Goal: Transaction & Acquisition: Purchase product/service

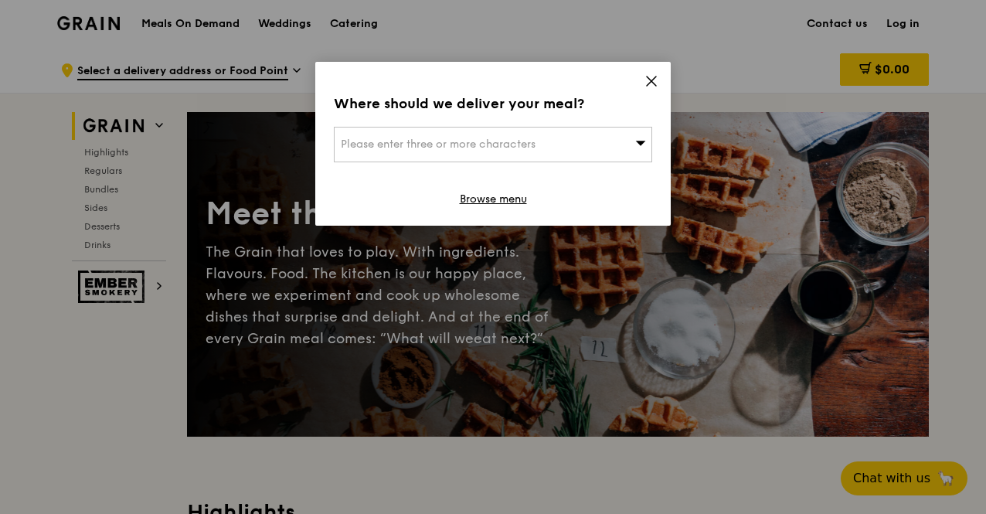
click at [650, 83] on icon at bounding box center [651, 80] width 9 height 9
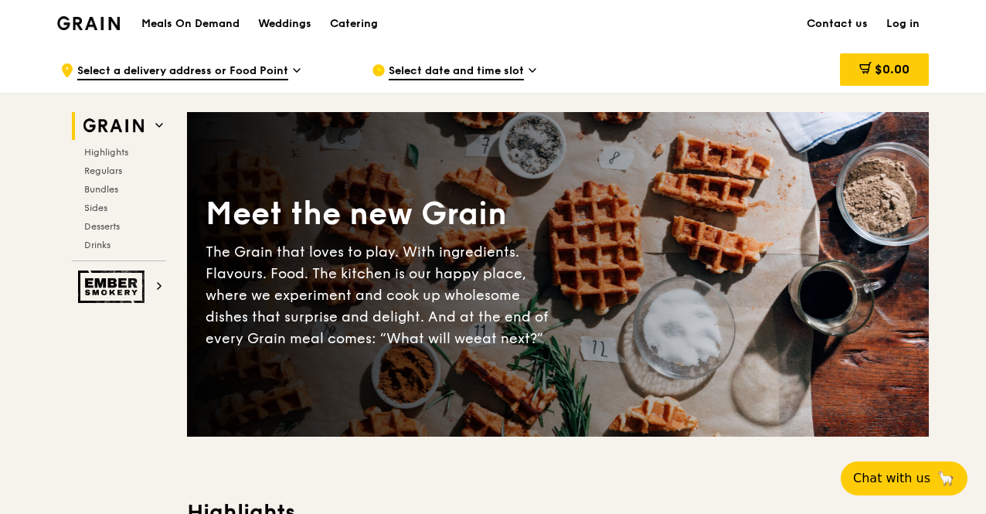
click at [253, 73] on span "Select a delivery address or Food Point" at bounding box center [182, 71] width 211 height 17
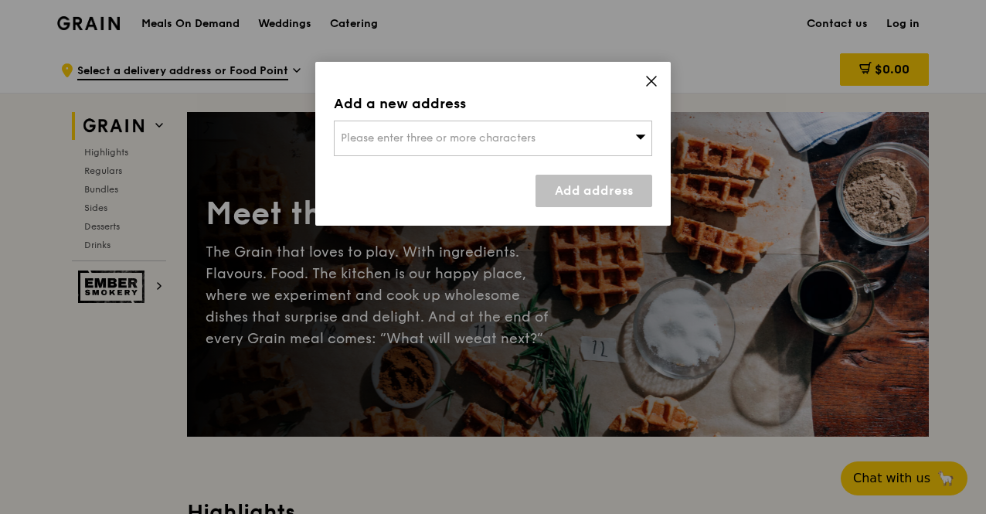
click at [653, 87] on icon at bounding box center [651, 81] width 14 height 14
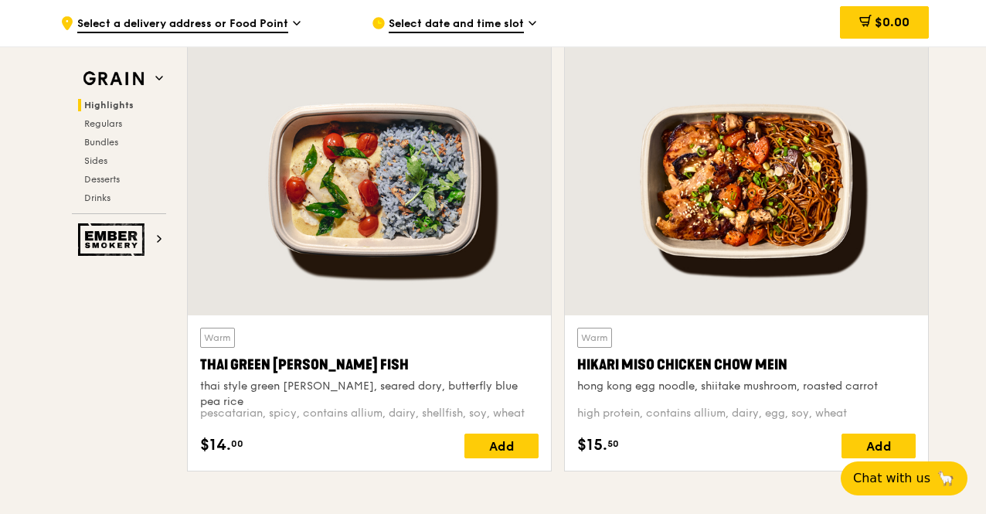
scroll to position [541, 0]
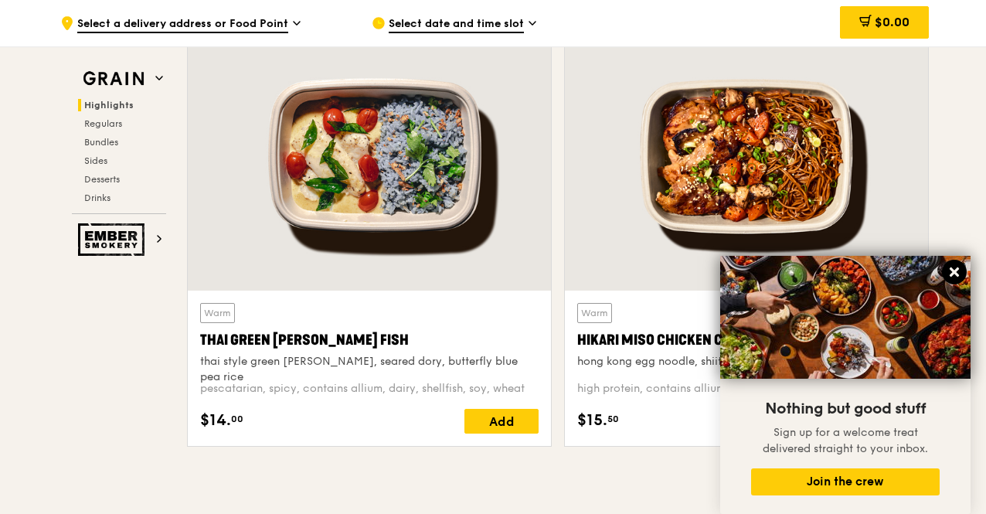
click at [956, 276] on icon at bounding box center [953, 271] width 9 height 9
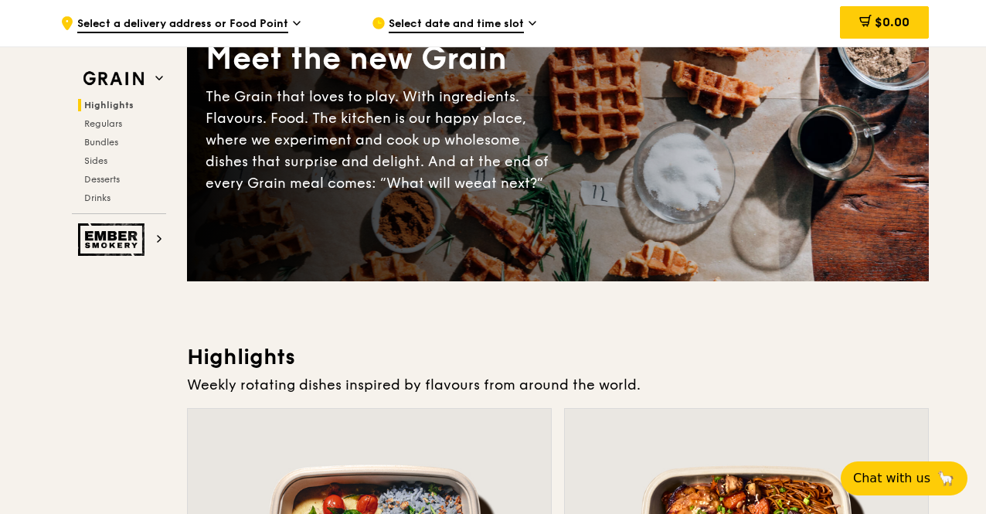
scroll to position [463, 0]
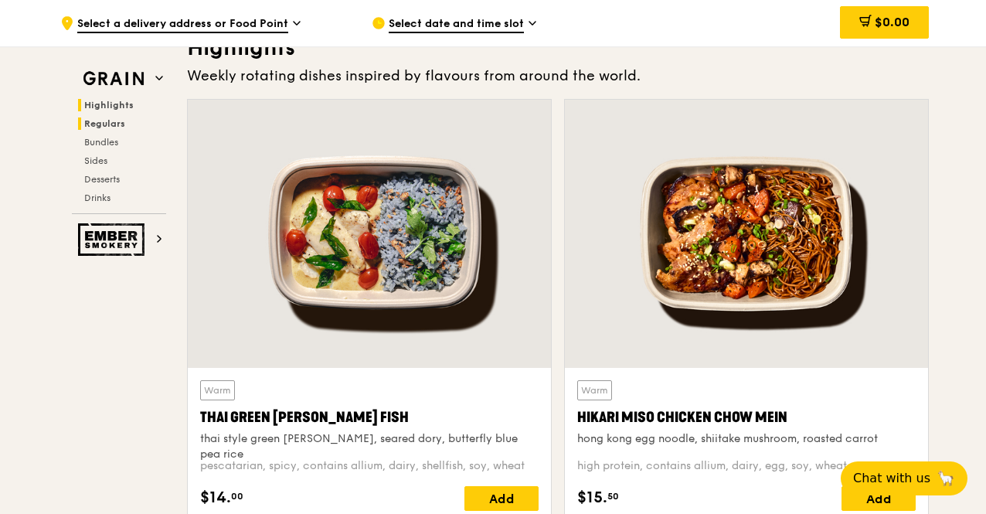
click at [107, 124] on span "Regulars" at bounding box center [104, 123] width 41 height 11
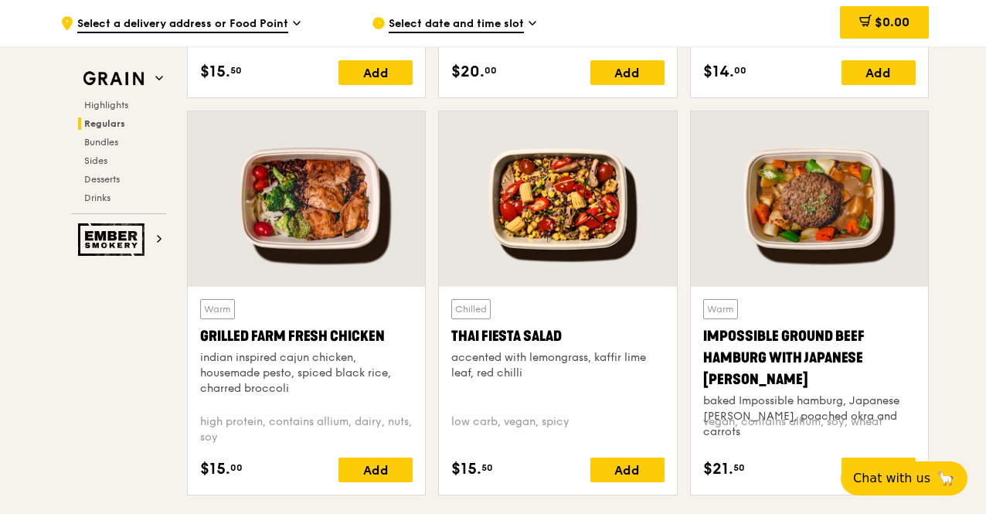
scroll to position [1694, 0]
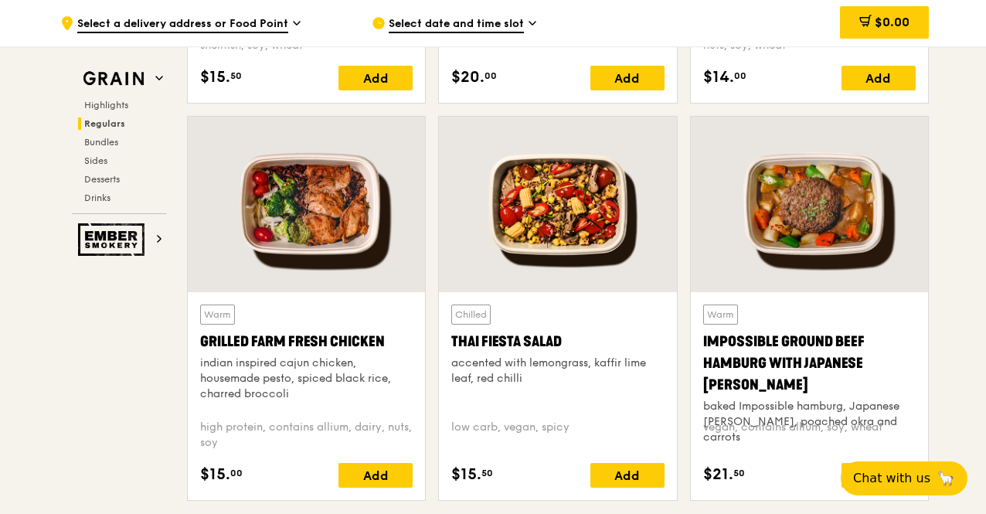
drag, startPoint x: 198, startPoint y: 337, endPoint x: 416, endPoint y: 345, distance: 218.8
click at [416, 345] on div "Warm Grilled Farm Fresh Chicken indian inspired cajun chicken, housemade pesto,…" at bounding box center [306, 396] width 237 height 208
copy div "Grilled Farm Fresh Chicken"
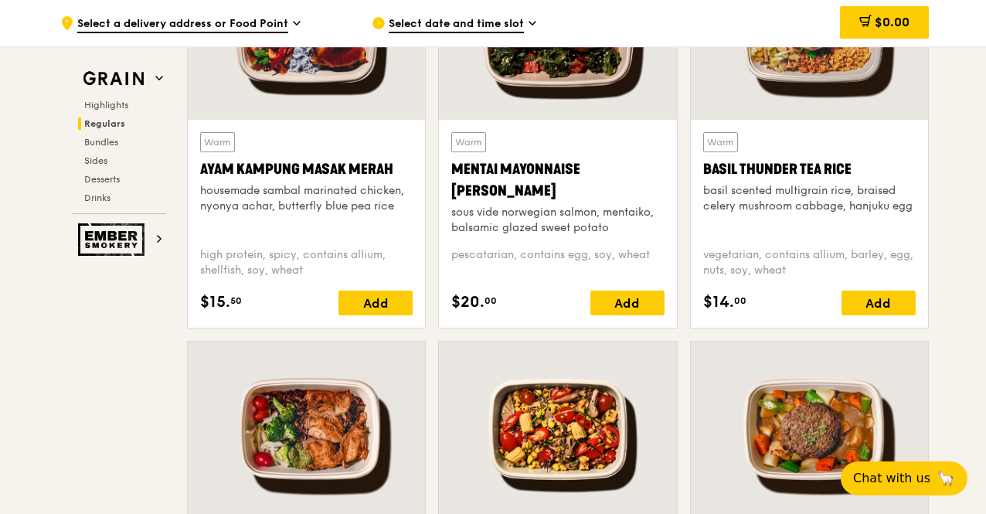
scroll to position [1617, 0]
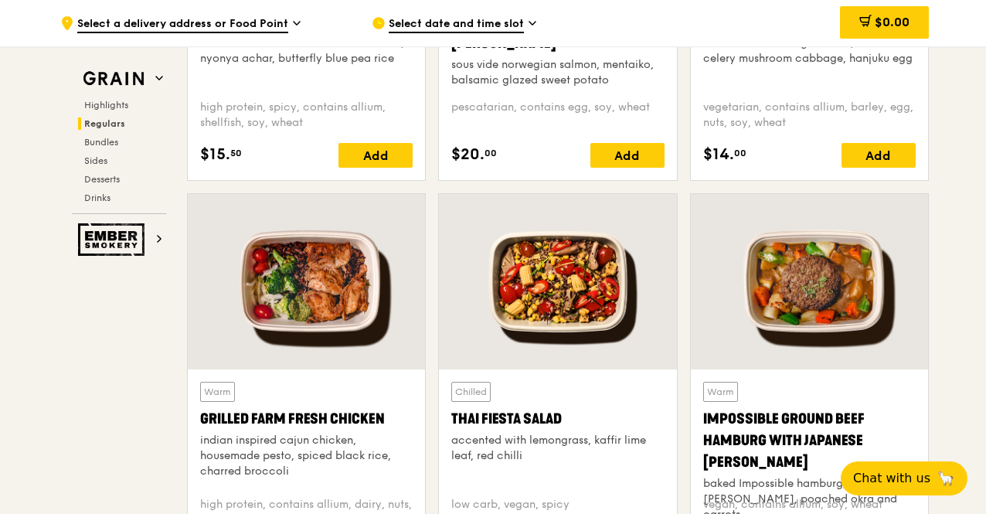
click at [303, 395] on div "Warm Grilled Farm Fresh Chicken indian inspired cajun chicken, housemade pesto,…" at bounding box center [306, 433] width 212 height 103
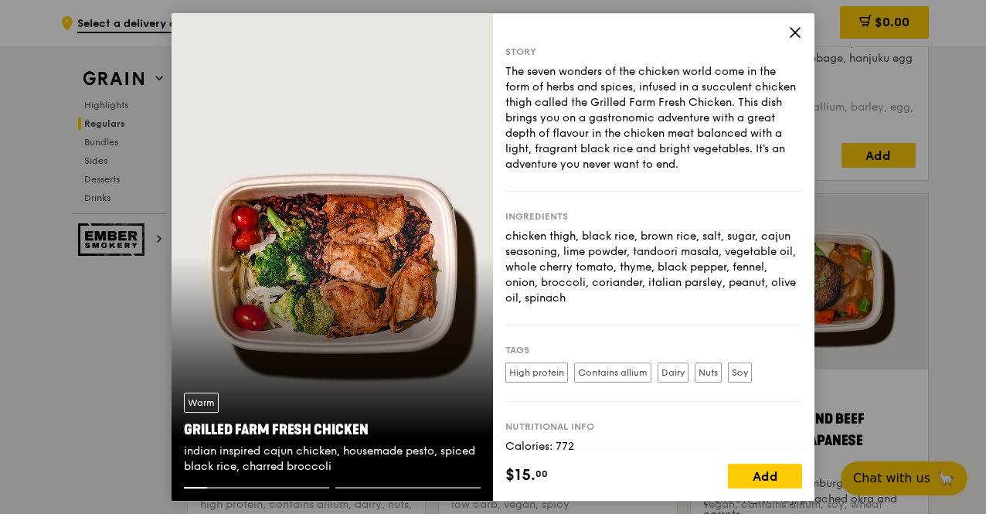
click at [794, 29] on icon at bounding box center [795, 32] width 14 height 14
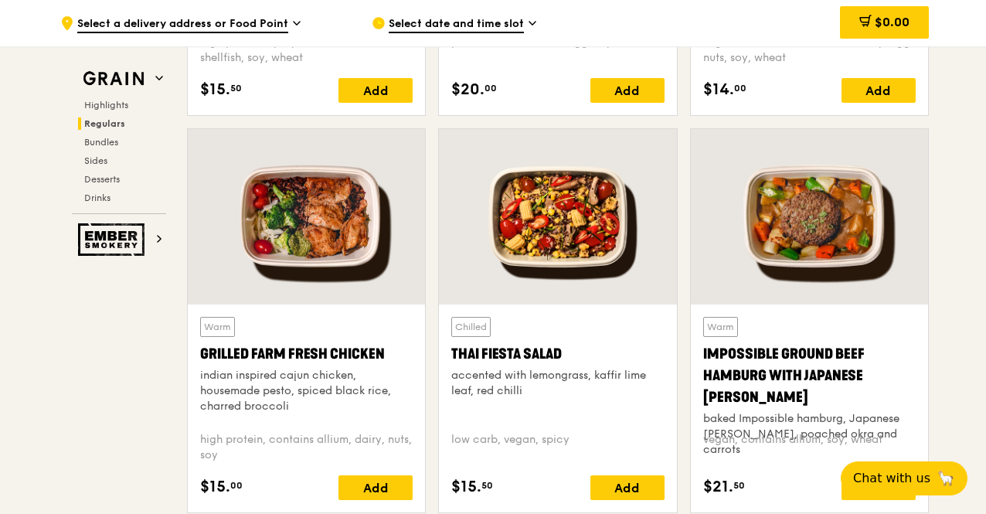
scroll to position [1771, 0]
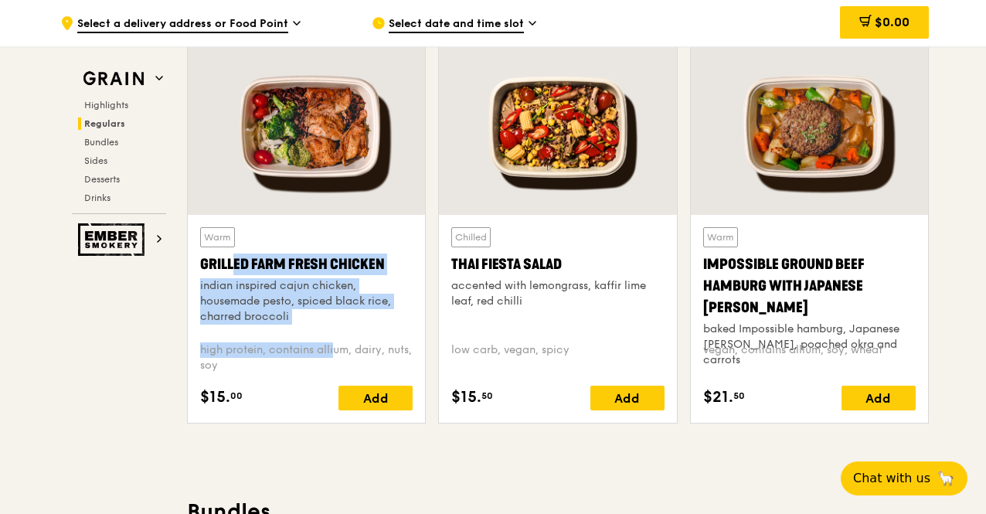
drag, startPoint x: 198, startPoint y: 263, endPoint x: 301, endPoint y: 351, distance: 135.4
click at [301, 351] on div "Warm Grilled Farm Fresh Chicken indian inspired cajun chicken, housemade pesto,…" at bounding box center [306, 319] width 237 height 208
click at [347, 301] on div "indian inspired cajun chicken, housemade pesto, spiced black rice, charred broc…" at bounding box center [306, 301] width 212 height 46
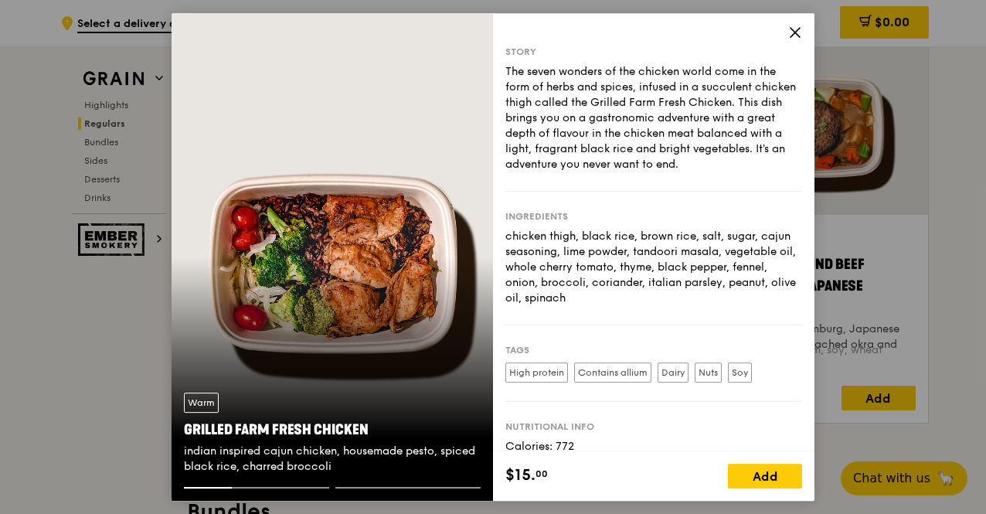
click at [789, 31] on icon at bounding box center [795, 32] width 14 height 14
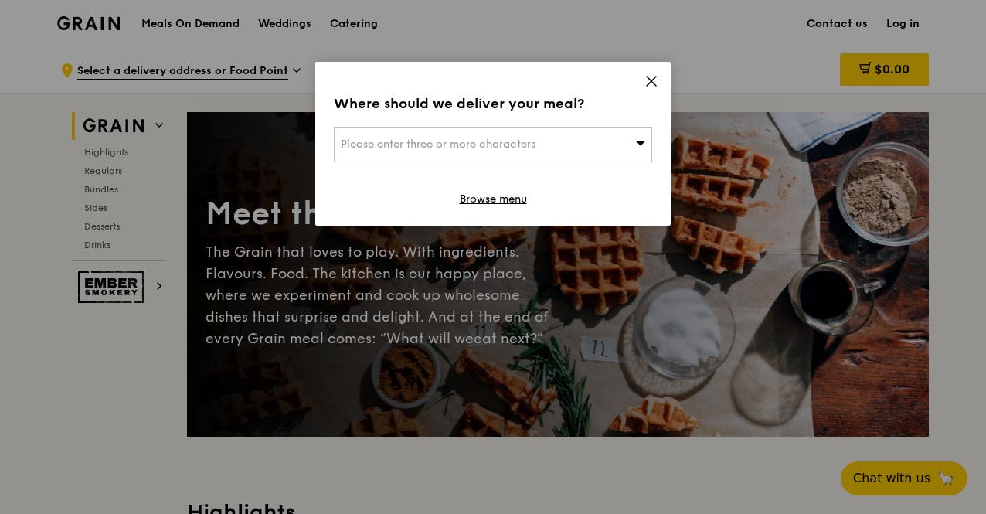
click at [653, 77] on icon at bounding box center [651, 80] width 9 height 9
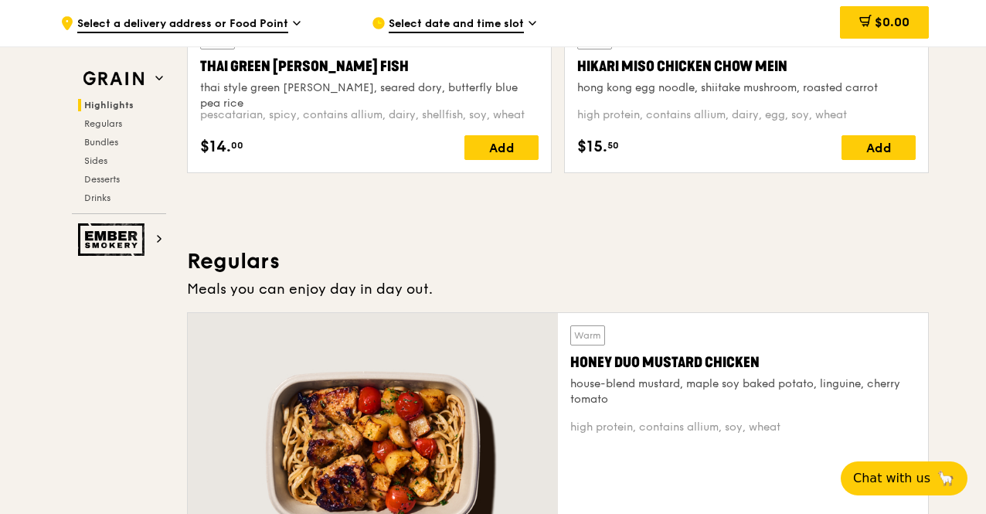
scroll to position [1004, 0]
